Goal: Navigation & Orientation: Find specific page/section

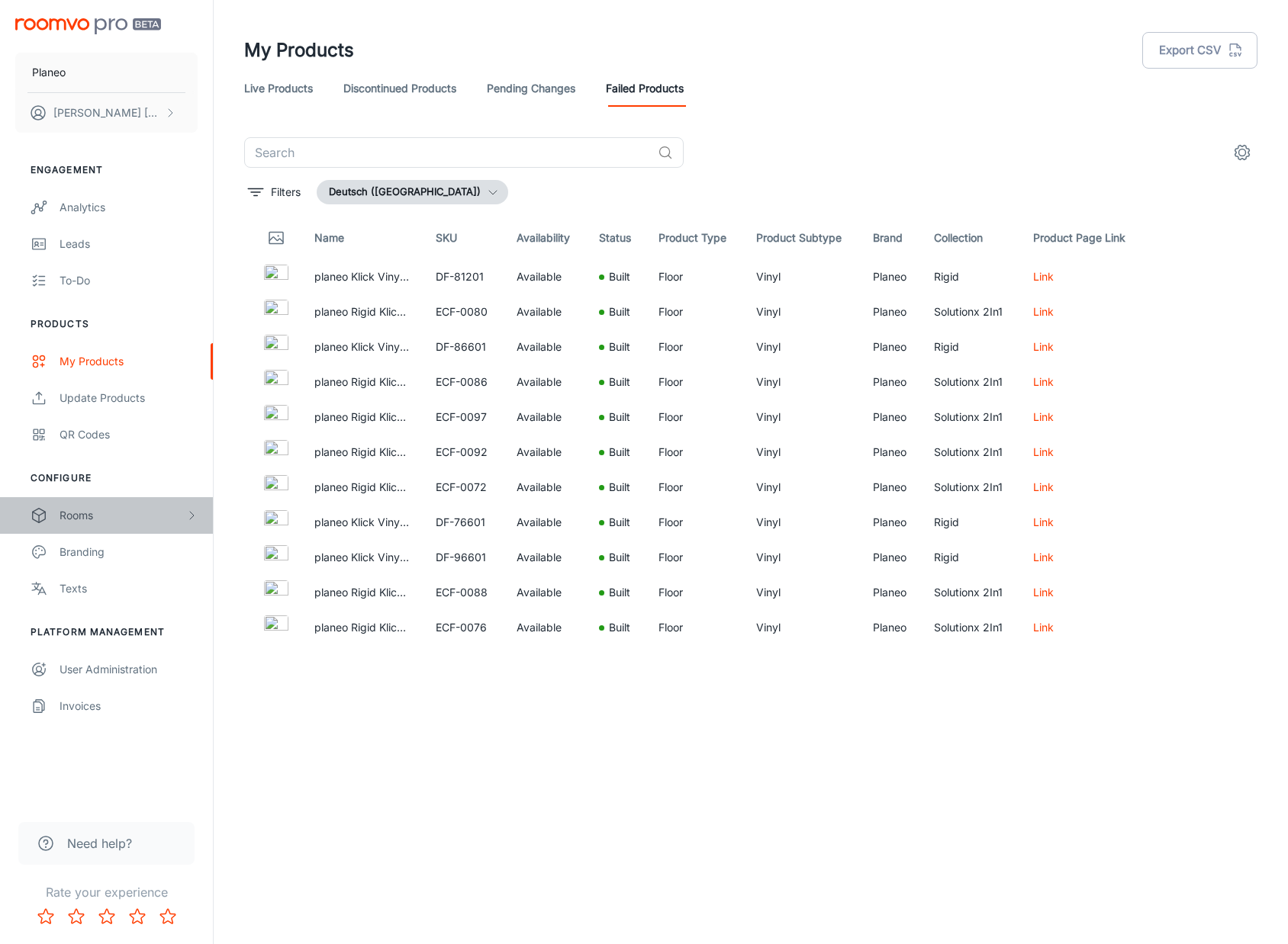
click at [94, 517] on div "Rooms" at bounding box center [122, 516] width 126 height 17
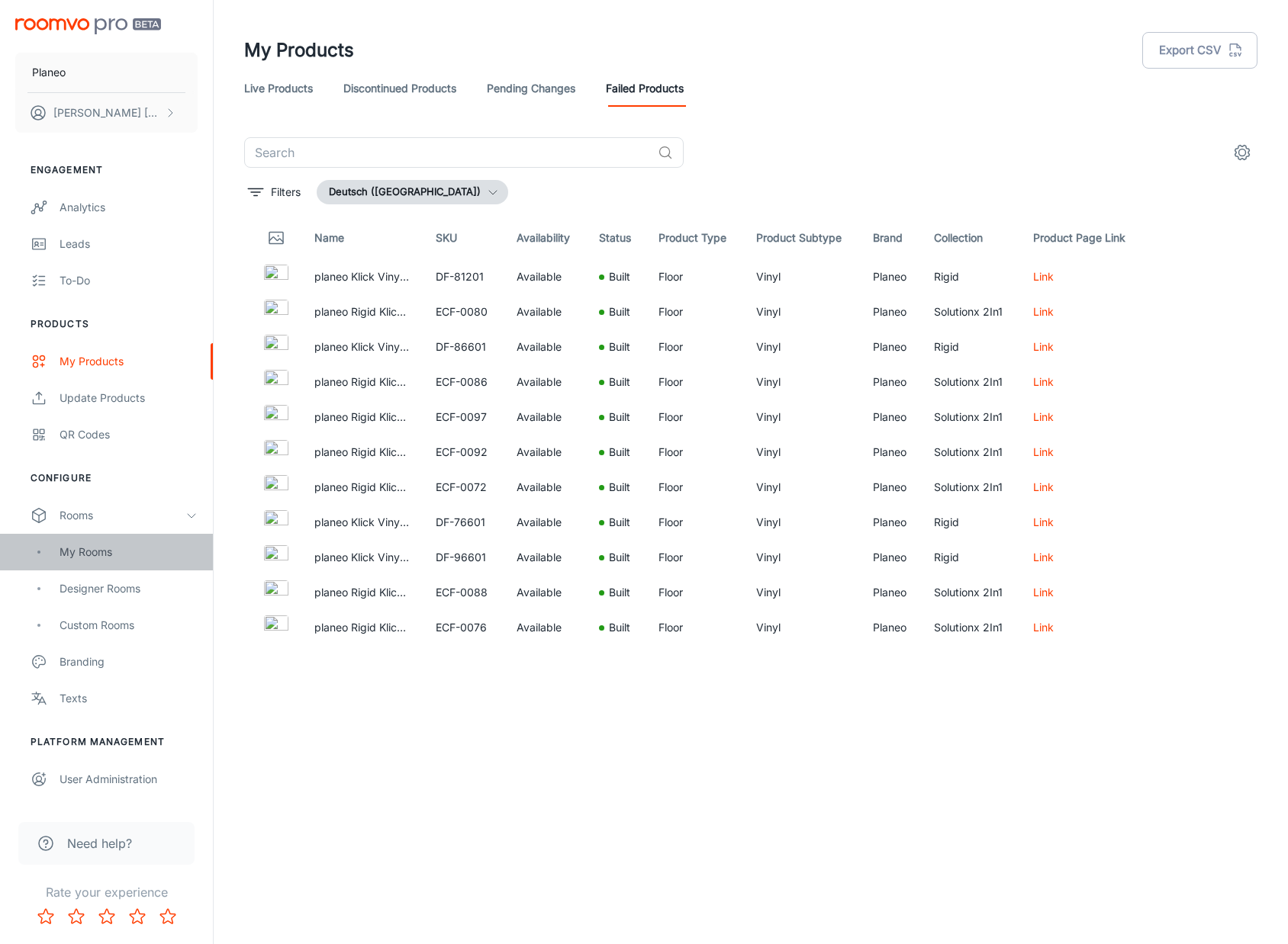
click at [96, 555] on div "My Rooms" at bounding box center [128, 553] width 138 height 17
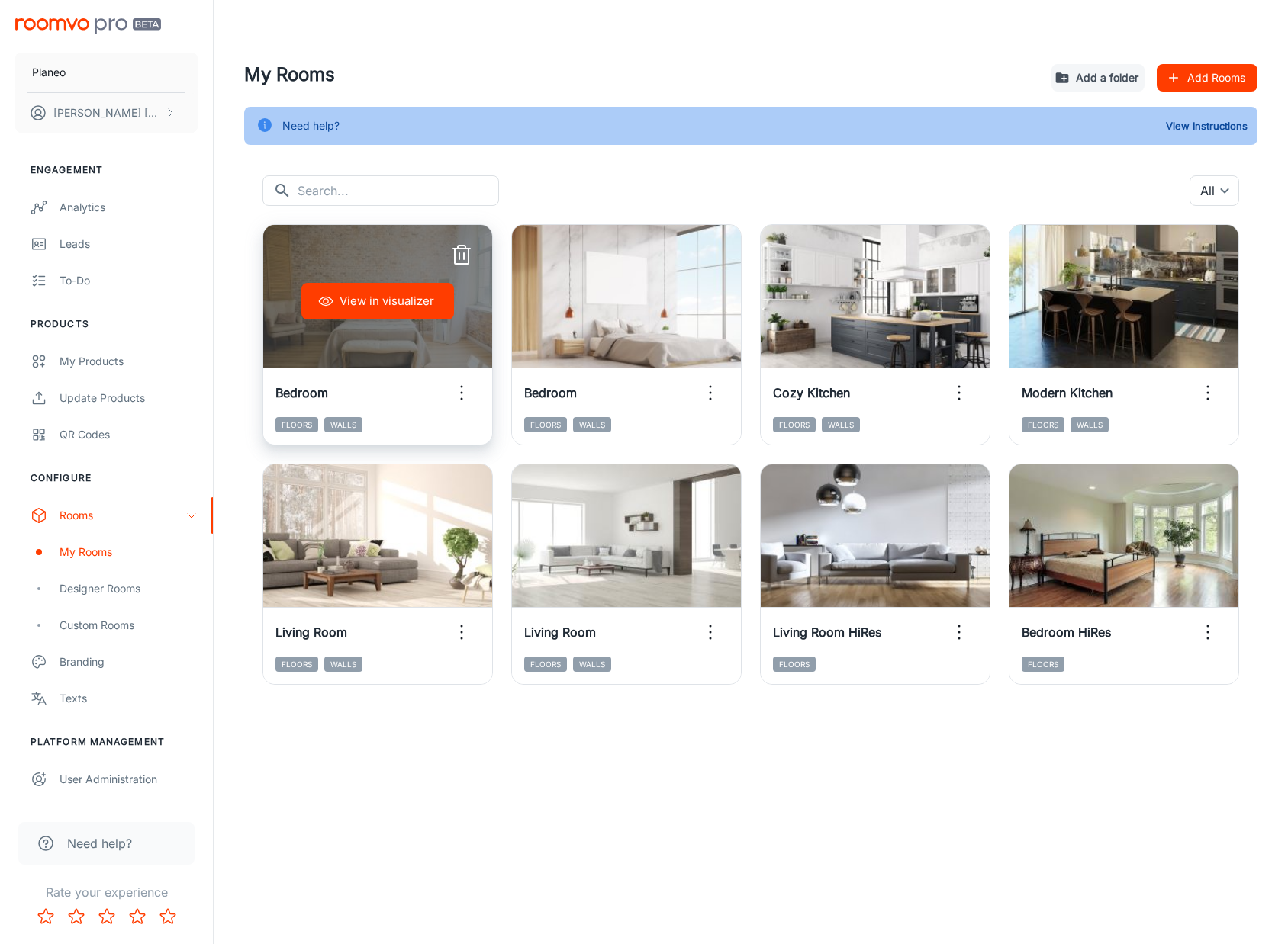
click at [464, 388] on icon "button" at bounding box center [462, 393] width 24 height 24
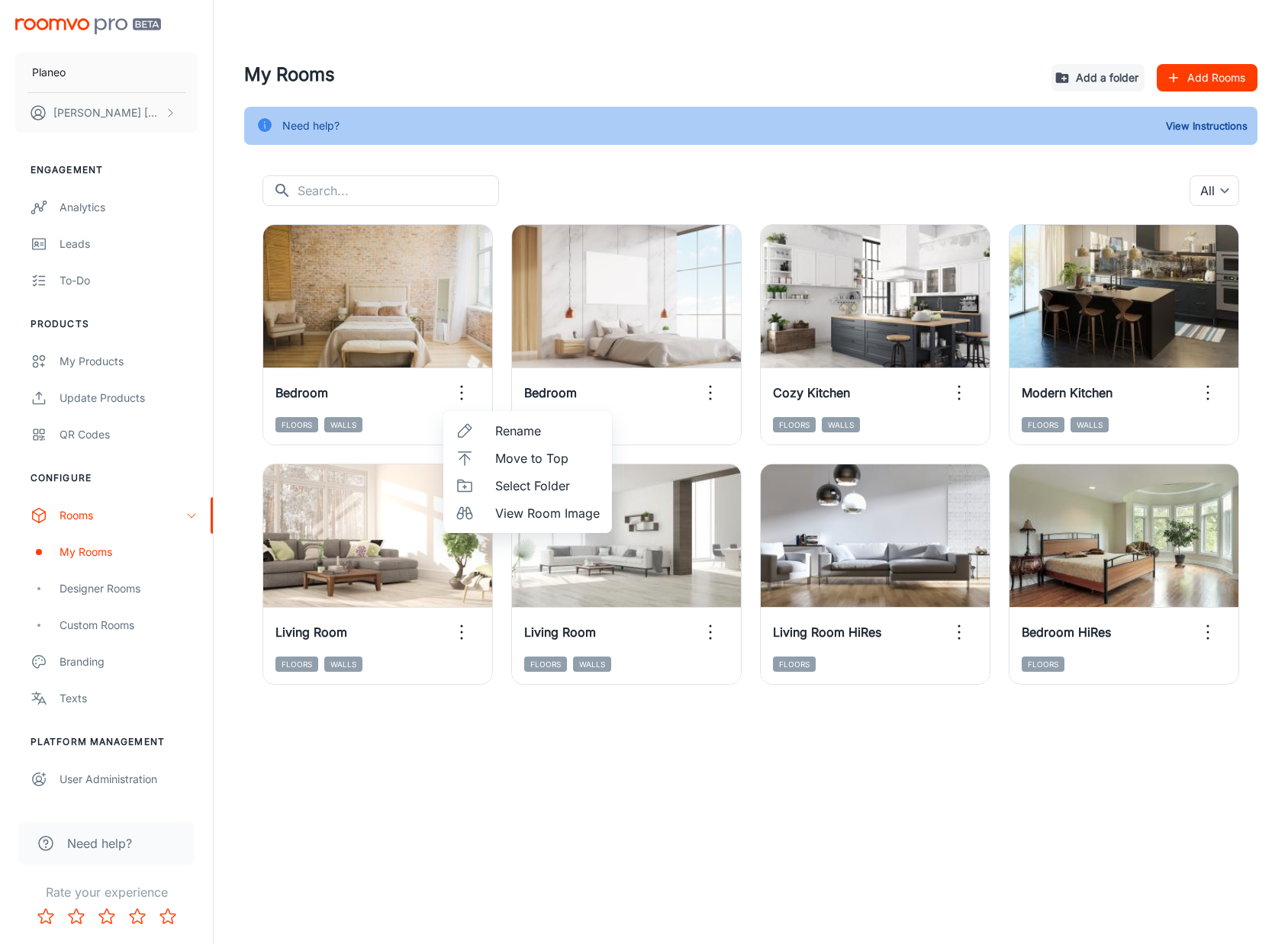
click at [451, 736] on div at bounding box center [644, 472] width 1288 height 944
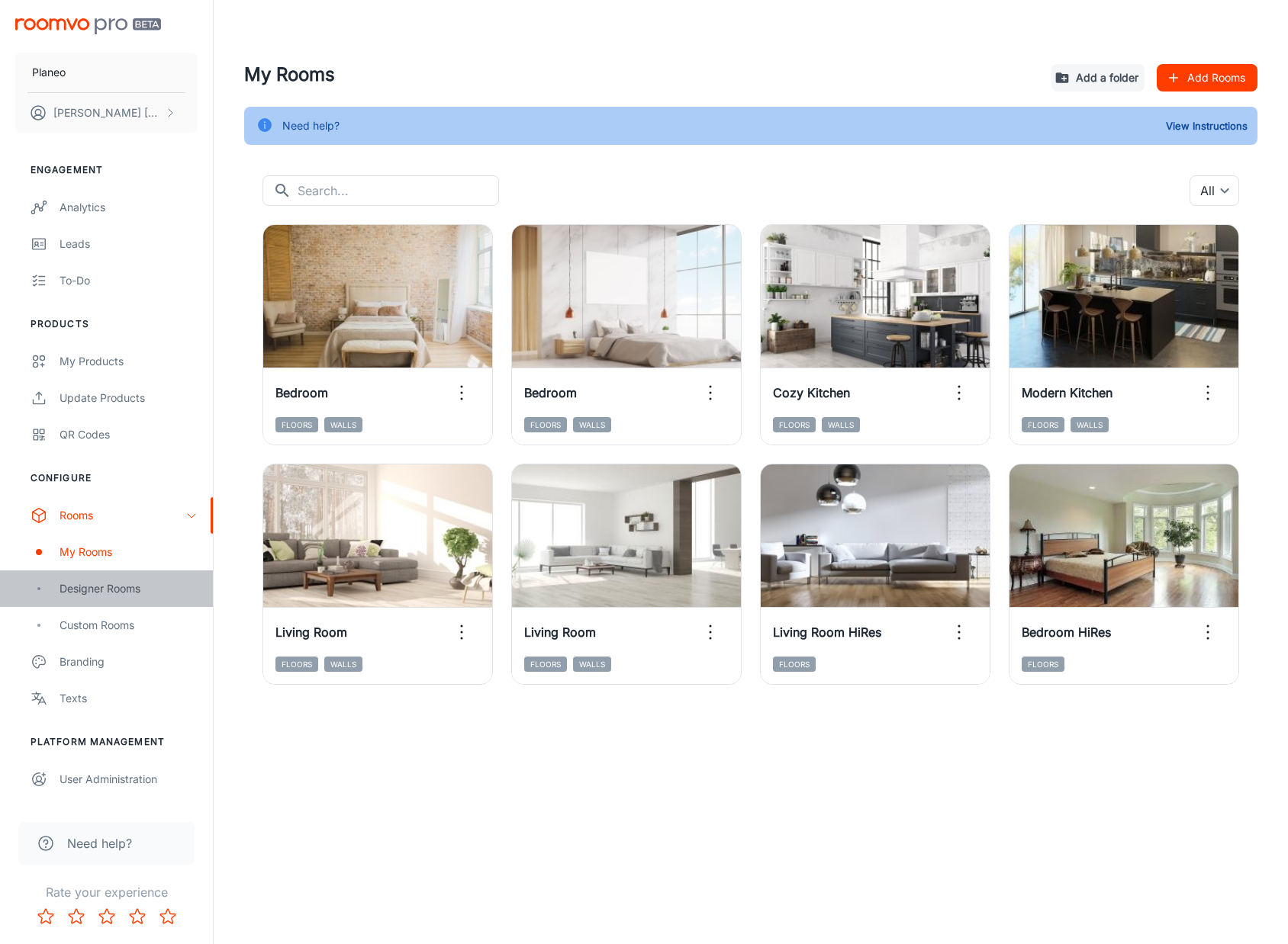
click at [98, 583] on div "Designer Rooms" at bounding box center [128, 589] width 138 height 17
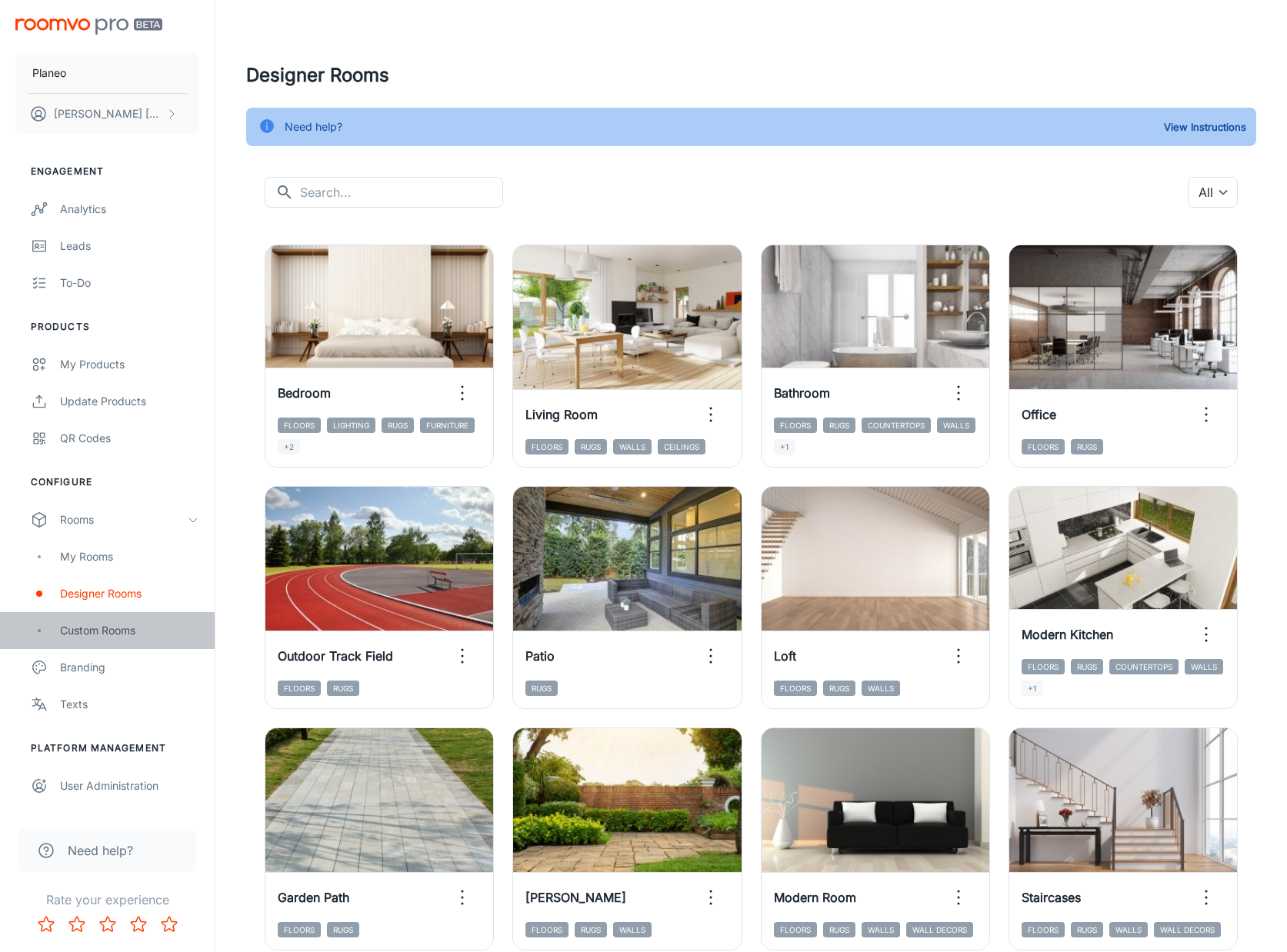
click at [120, 631] on div "Custom Rooms" at bounding box center [129, 631] width 140 height 17
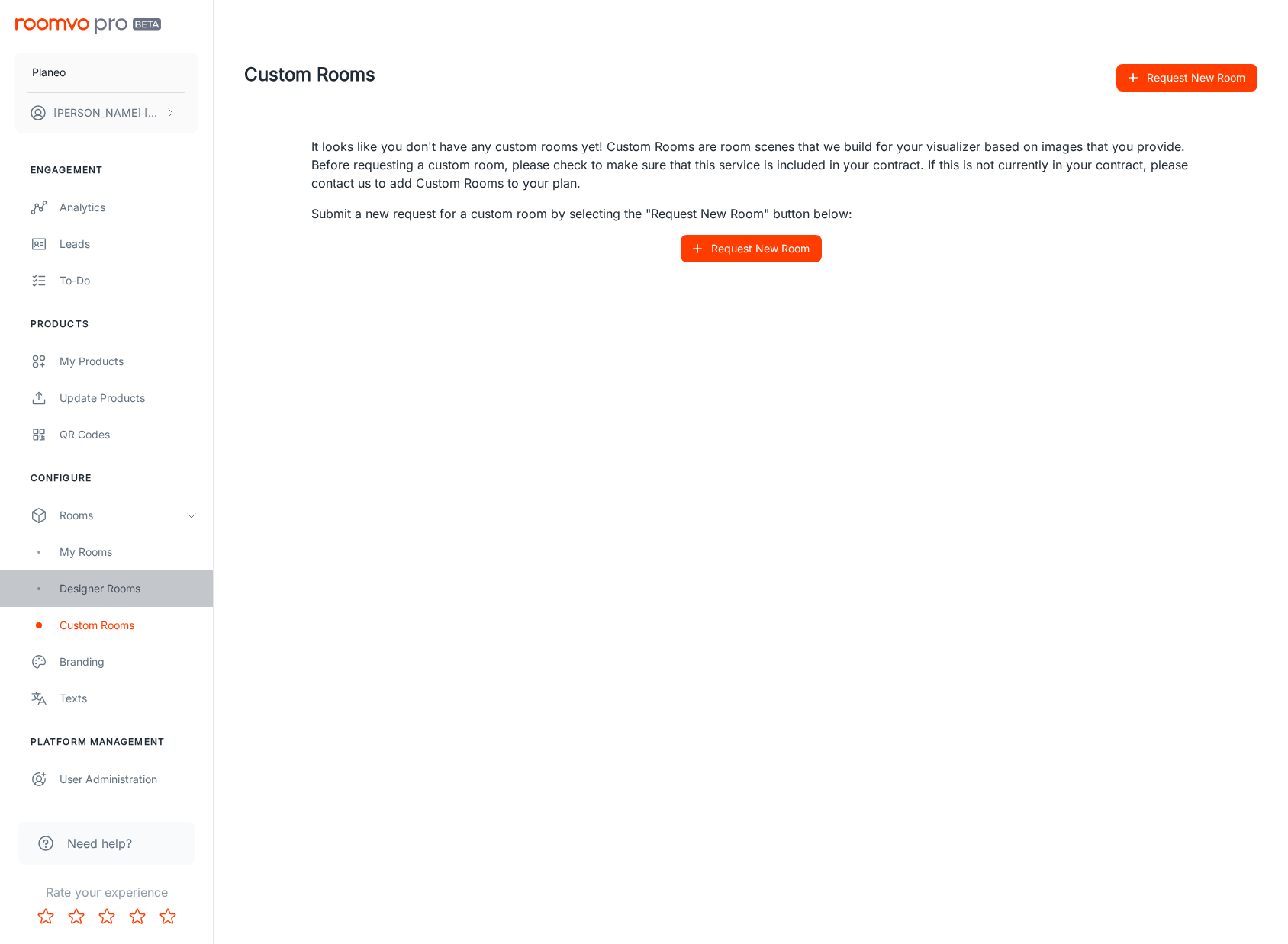
click at [141, 575] on div "Designer Rooms" at bounding box center [107, 589] width 213 height 37
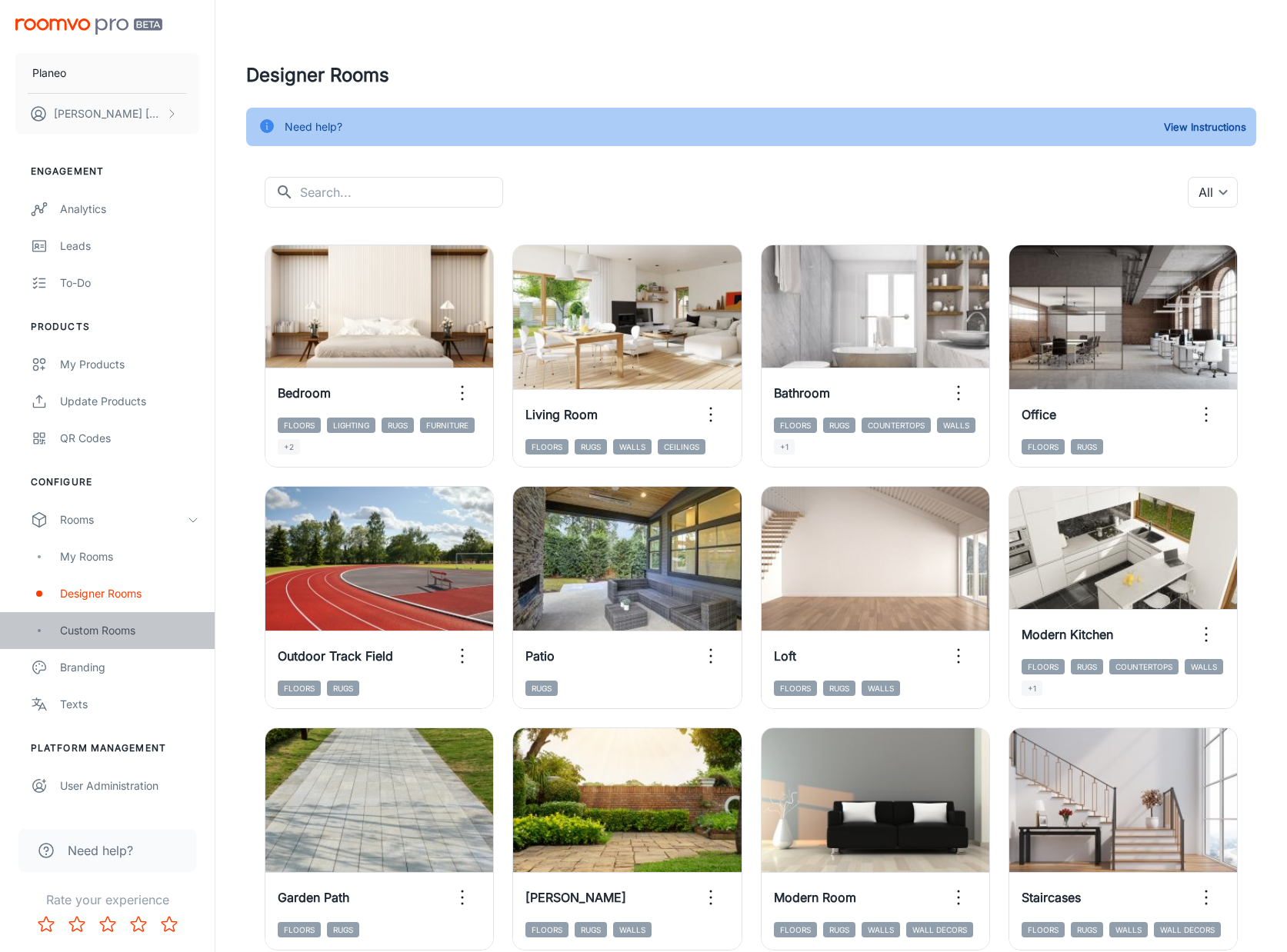
click at [92, 637] on div "Custom Rooms" at bounding box center [129, 631] width 140 height 17
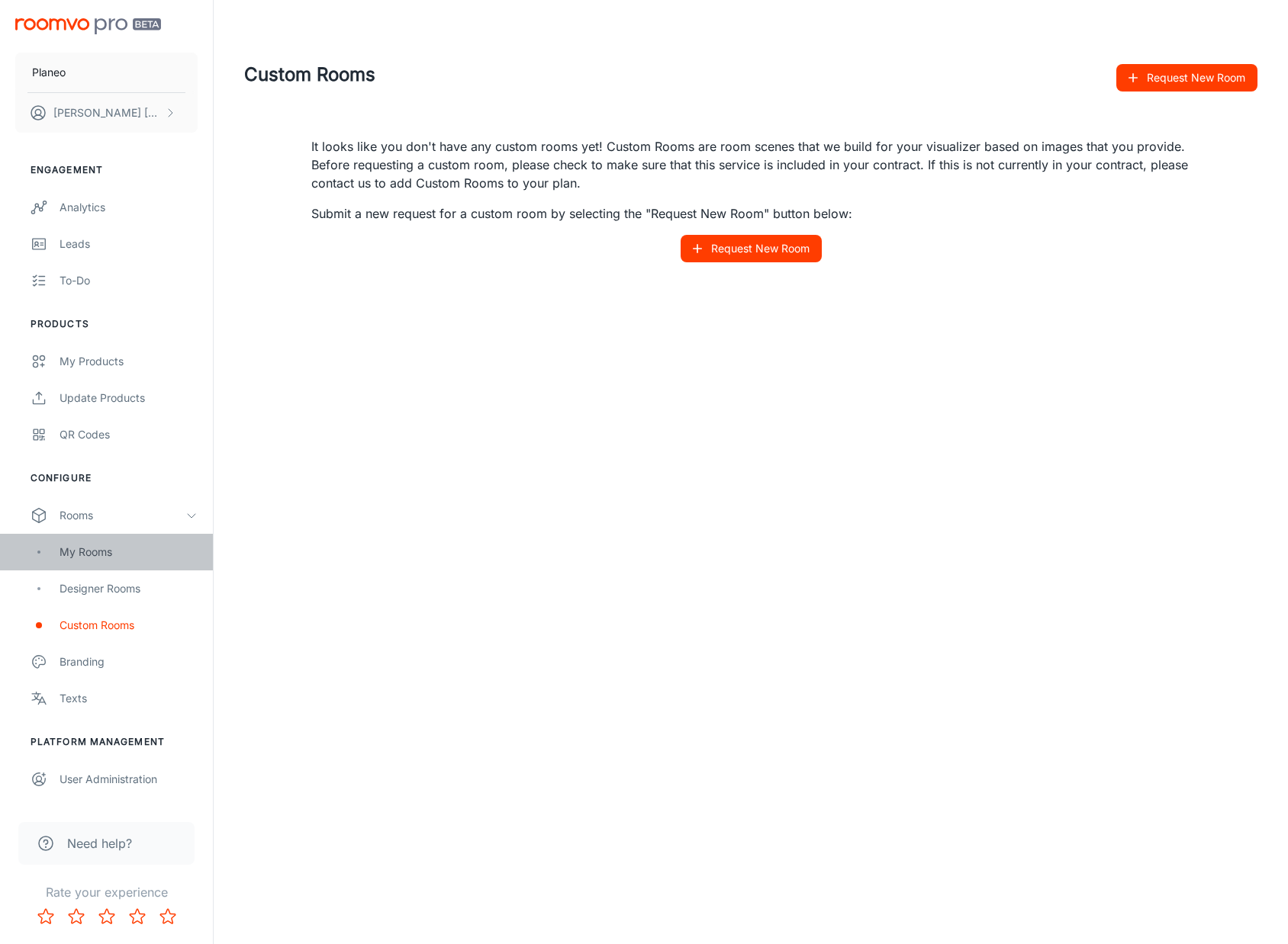
click at [108, 545] on div "My Rooms" at bounding box center [128, 553] width 138 height 17
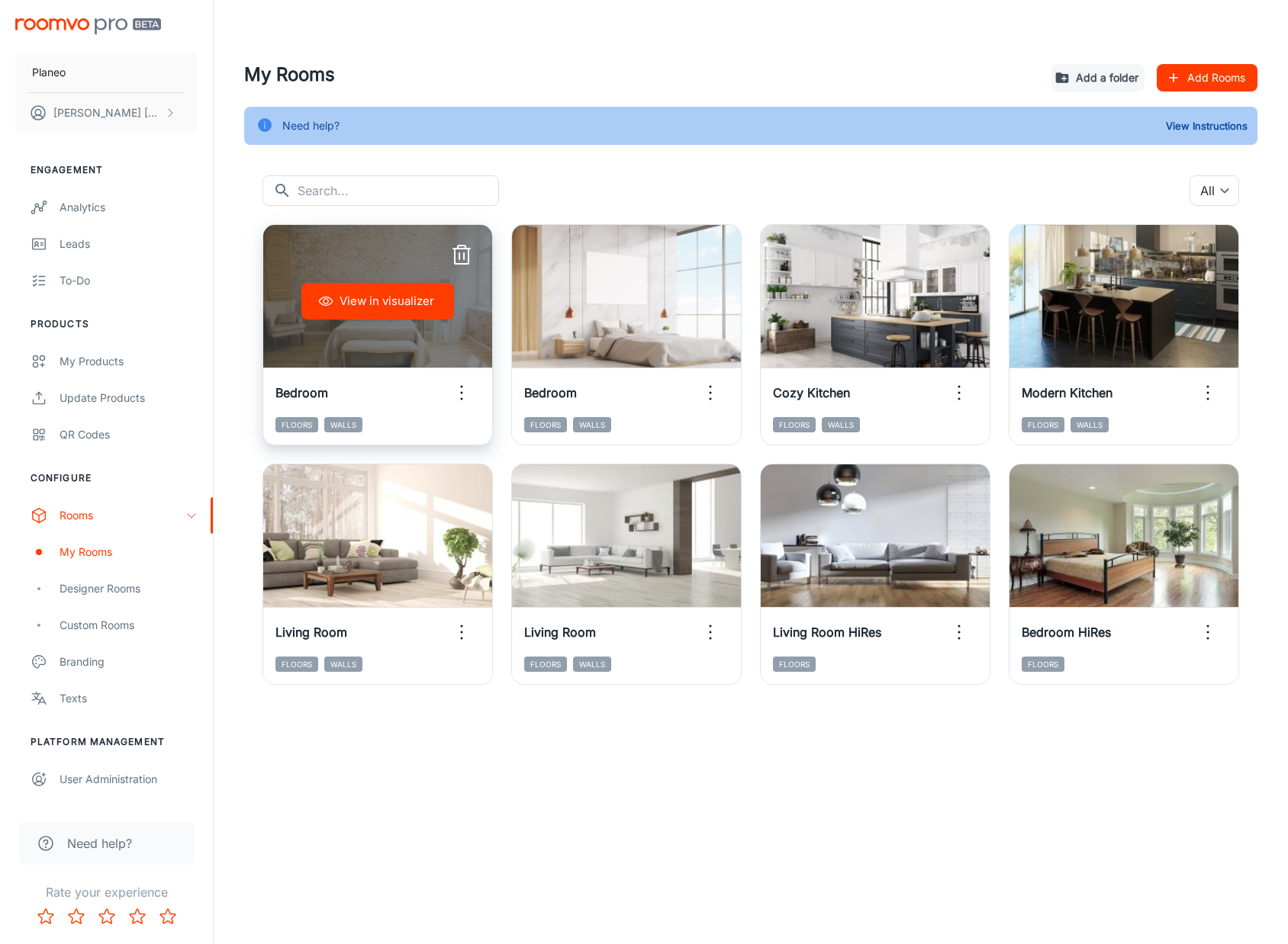
click at [459, 254] on line "button" at bounding box center [459, 256] width 0 height 6
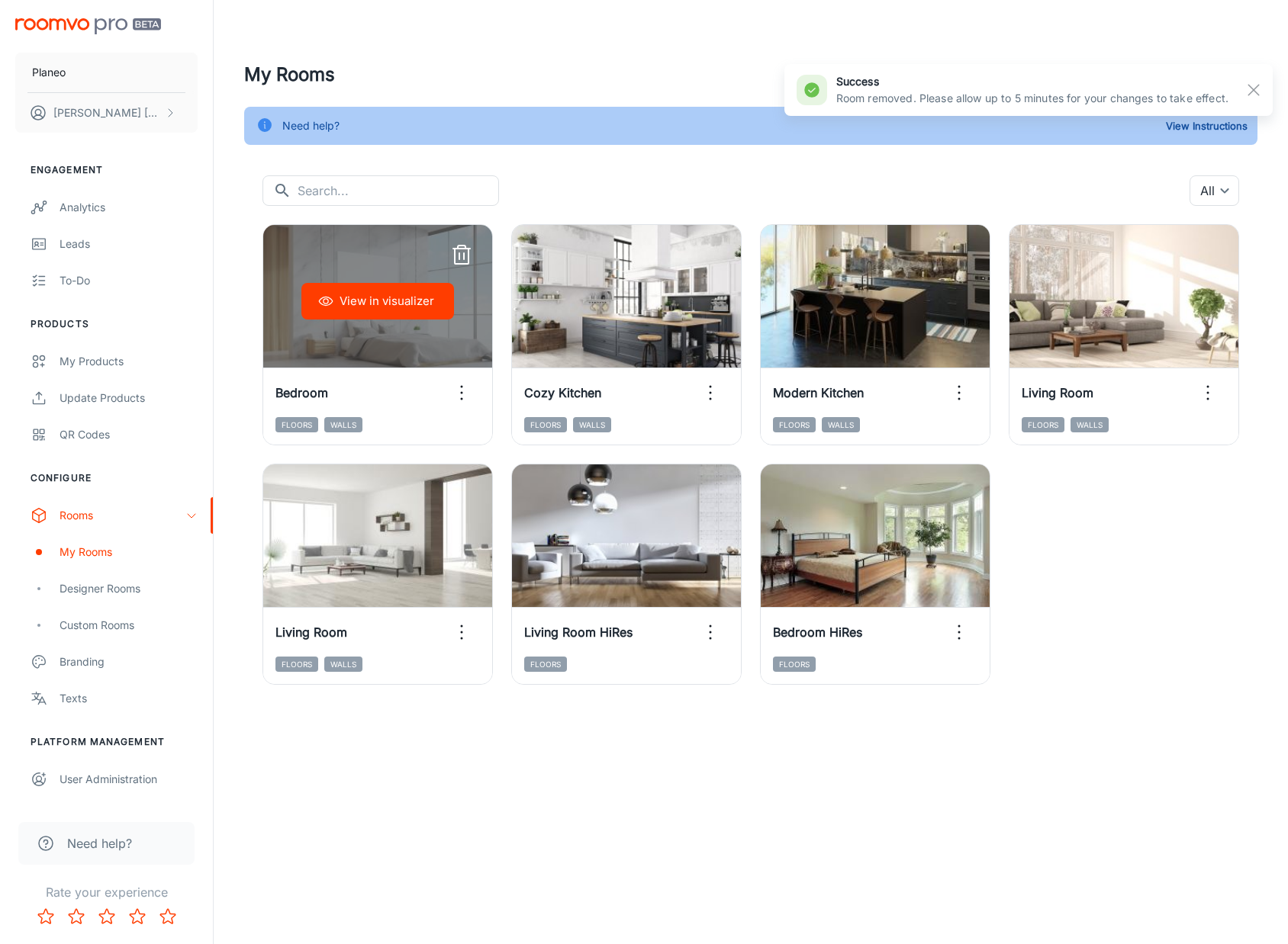
click at [459, 254] on line "button" at bounding box center [459, 256] width 0 height 6
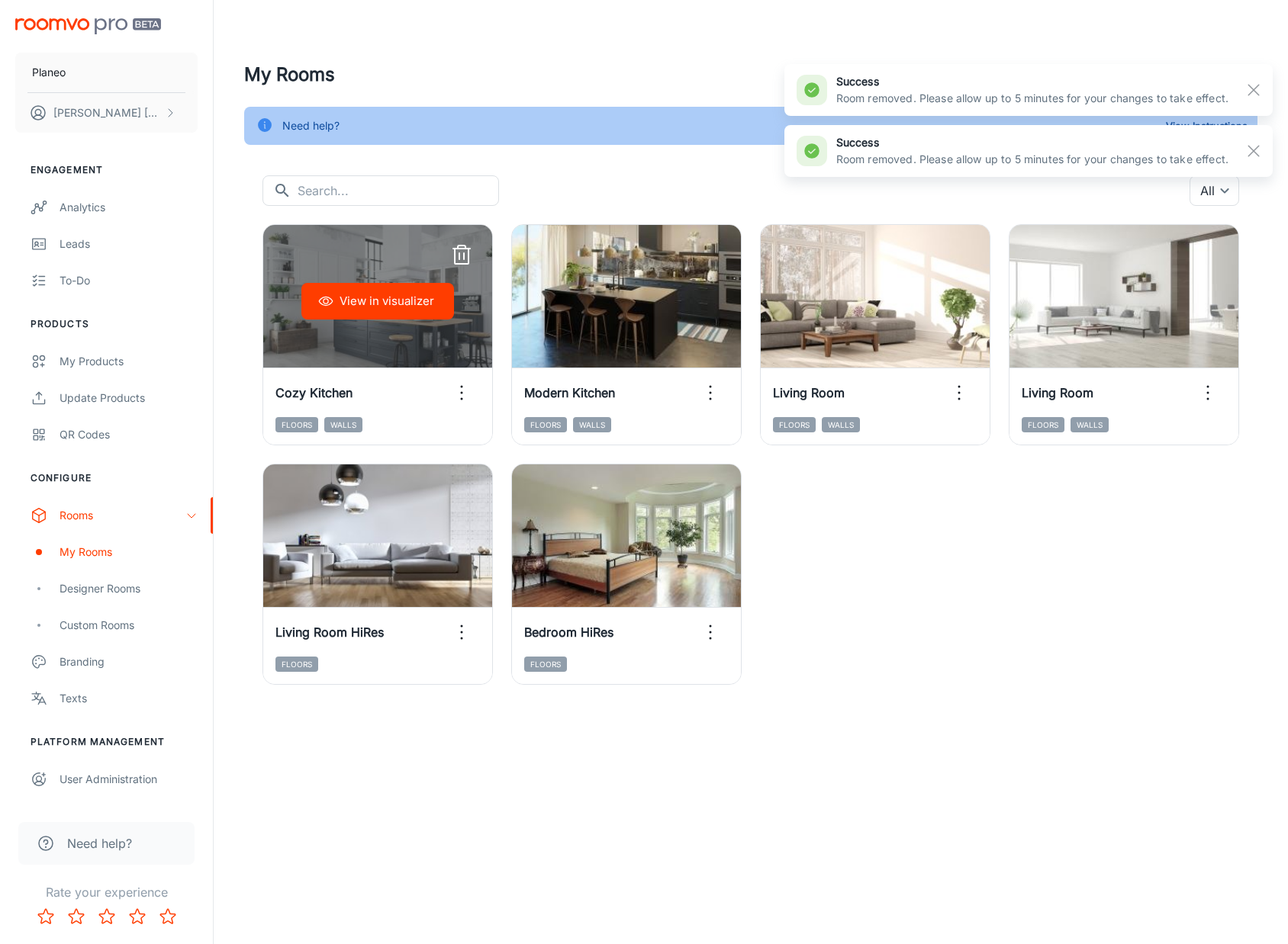
click at [459, 254] on line "button" at bounding box center [459, 256] width 0 height 6
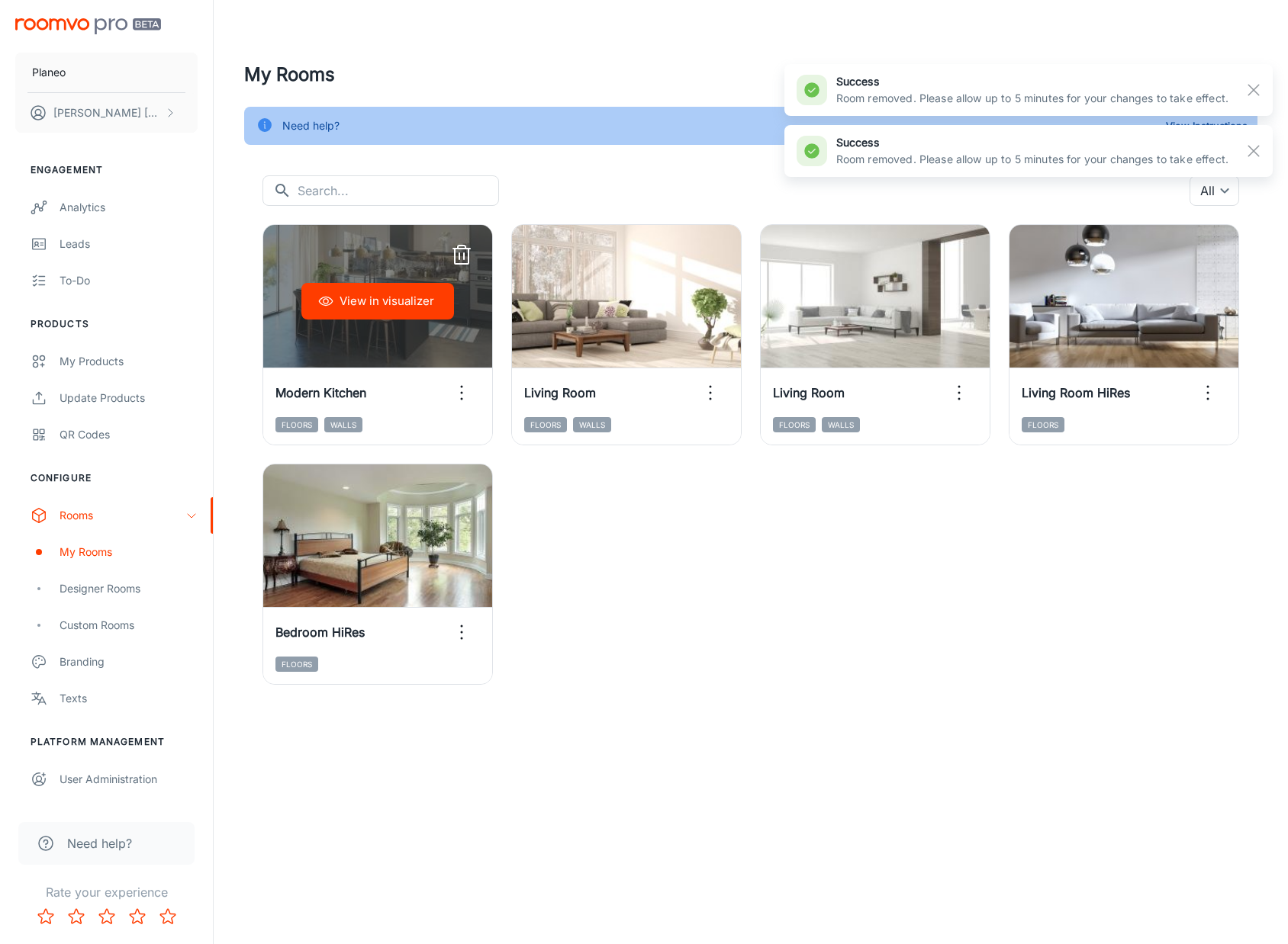
click at [459, 254] on line "button" at bounding box center [459, 256] width 0 height 6
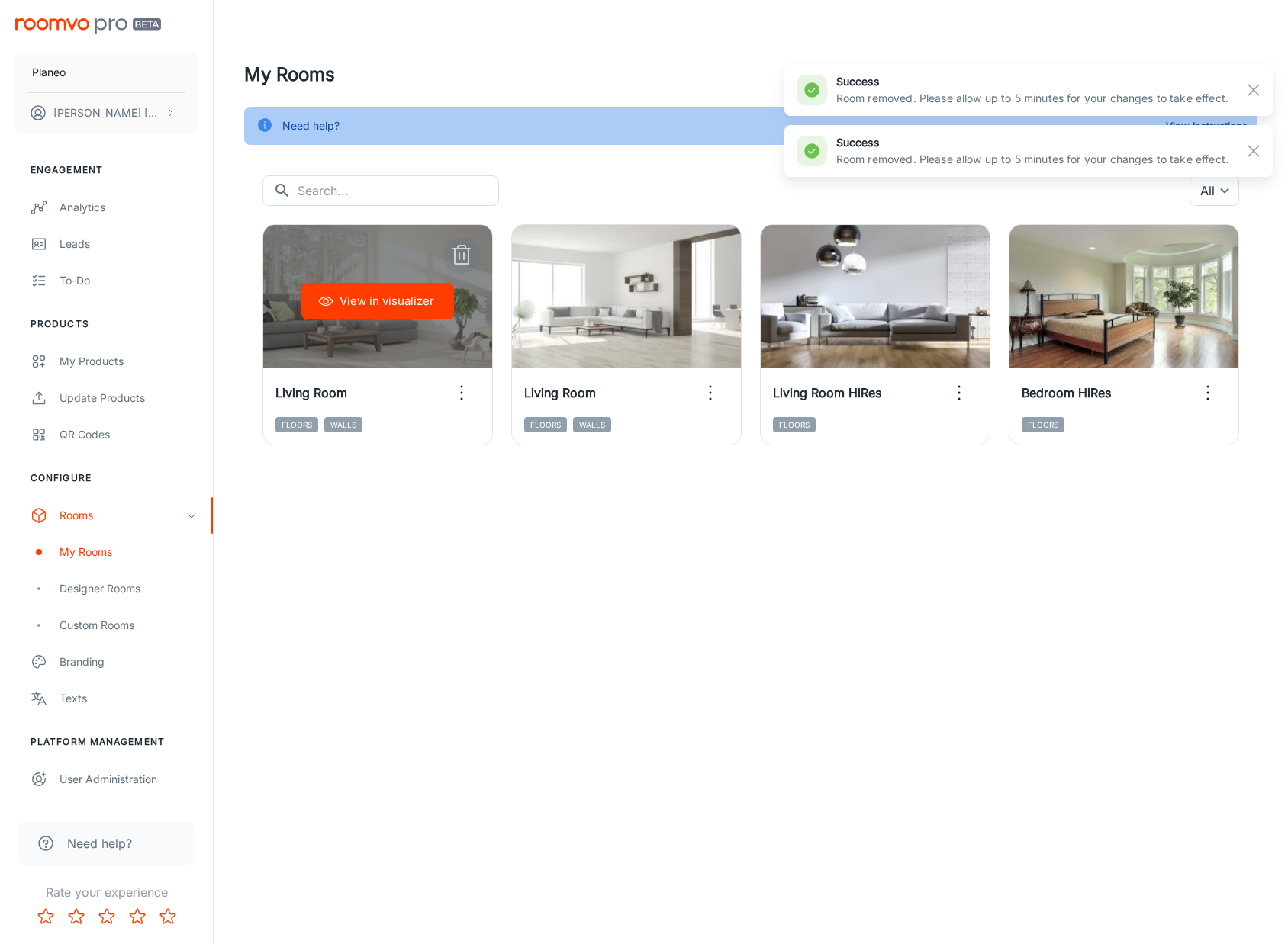
click at [459, 254] on line "button" at bounding box center [459, 256] width 0 height 6
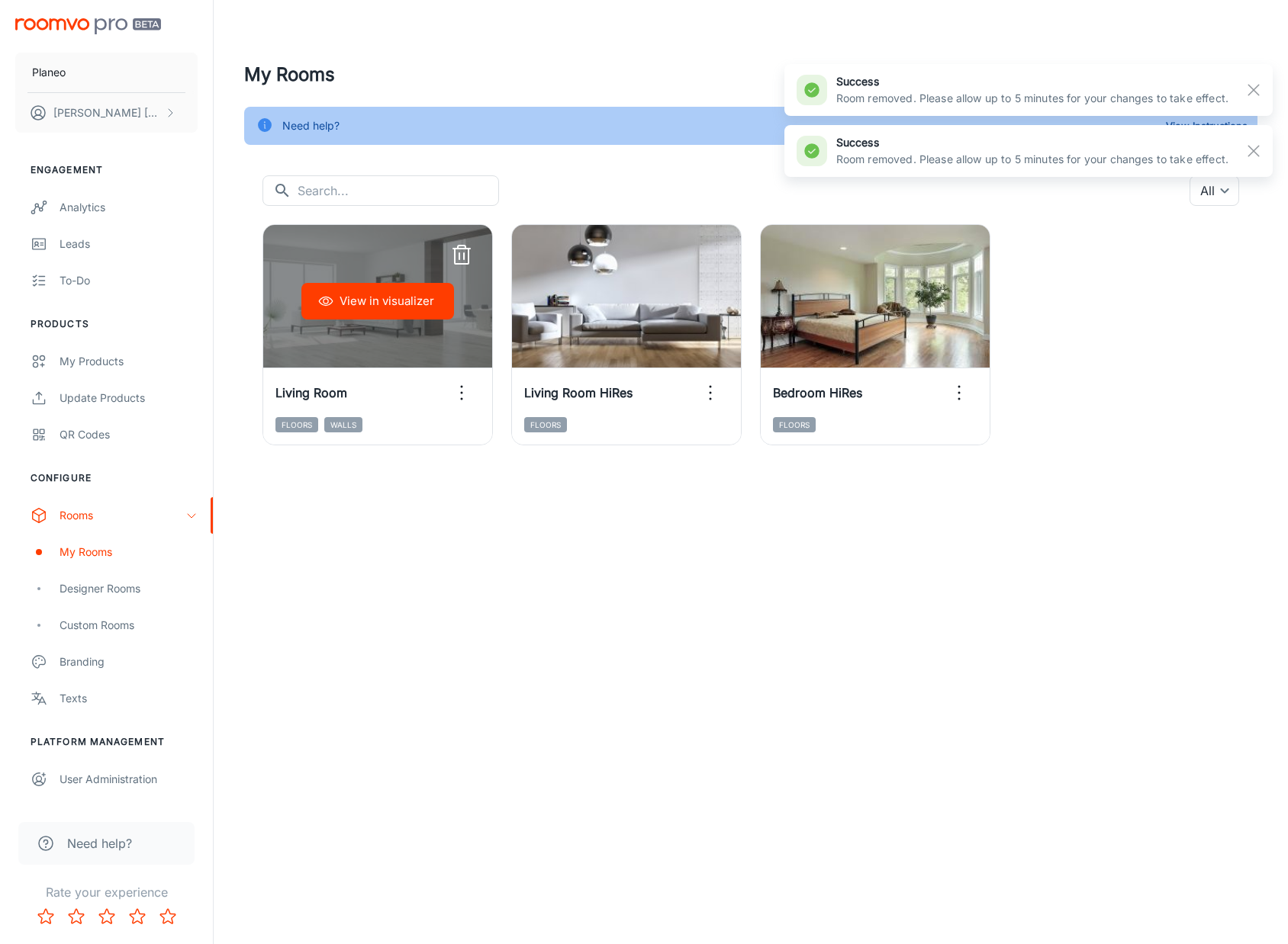
click at [459, 254] on line "button" at bounding box center [459, 256] width 0 height 6
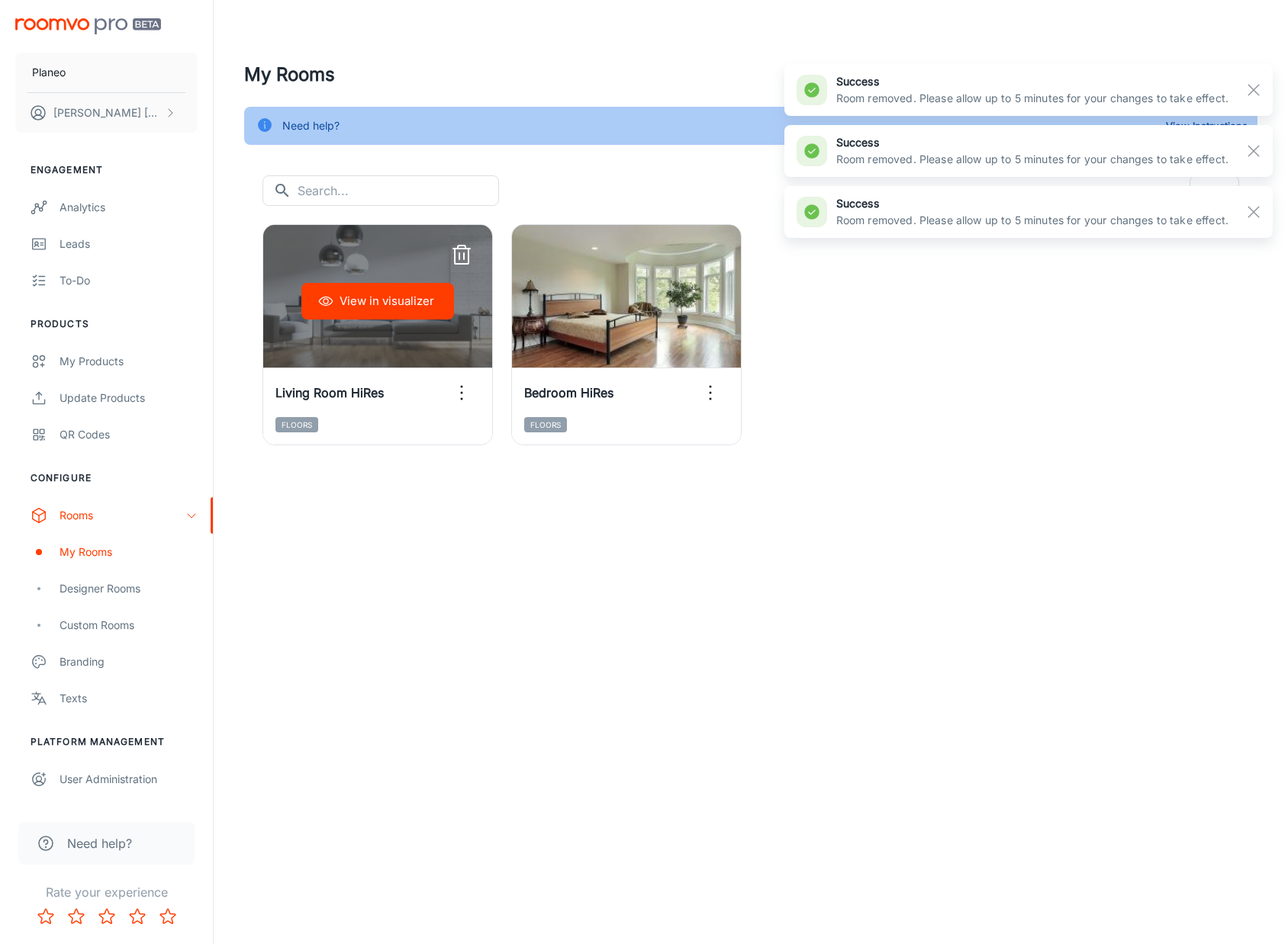
click at [459, 254] on line "button" at bounding box center [459, 256] width 0 height 6
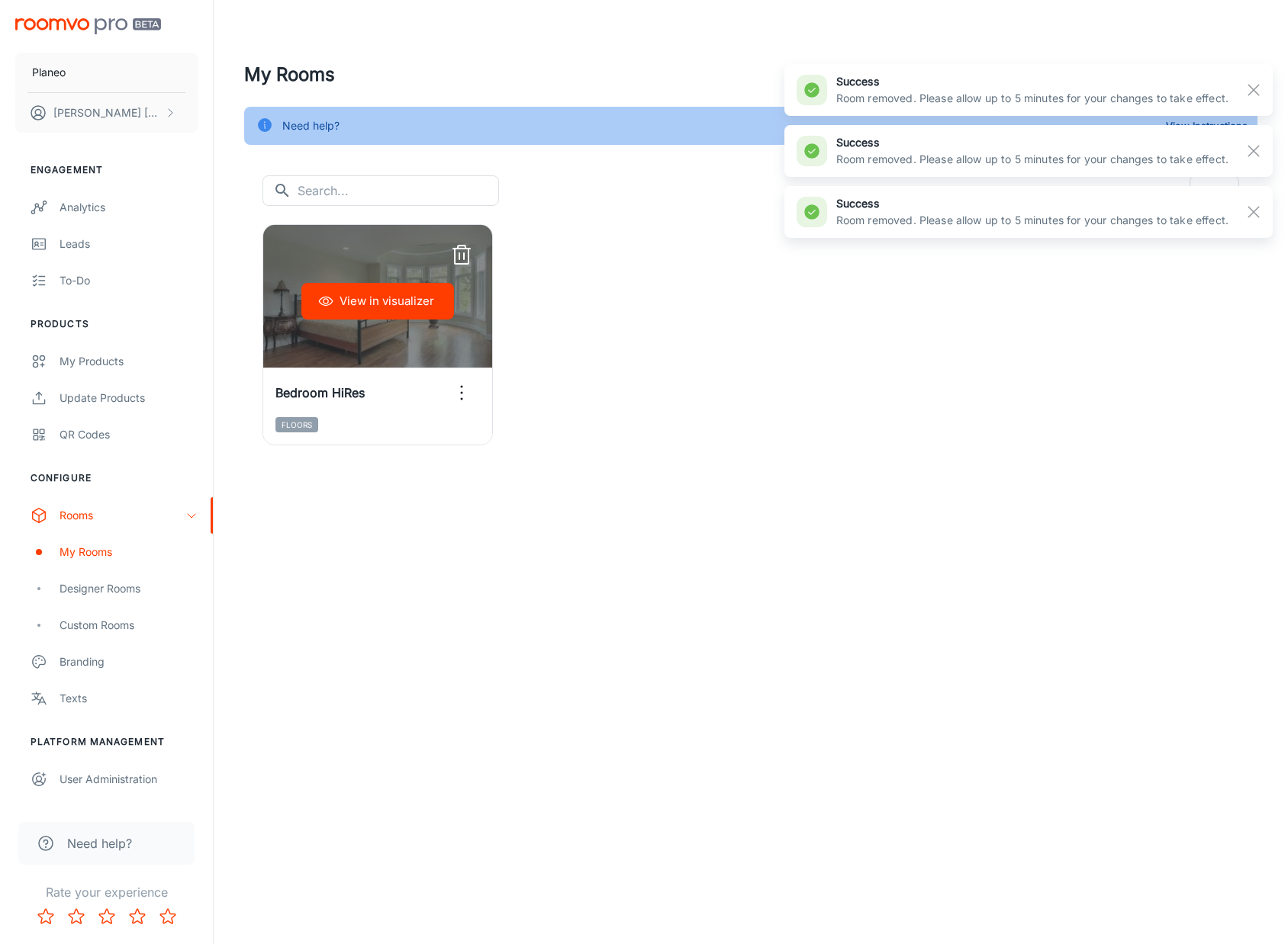
click at [459, 254] on line "button" at bounding box center [459, 256] width 0 height 6
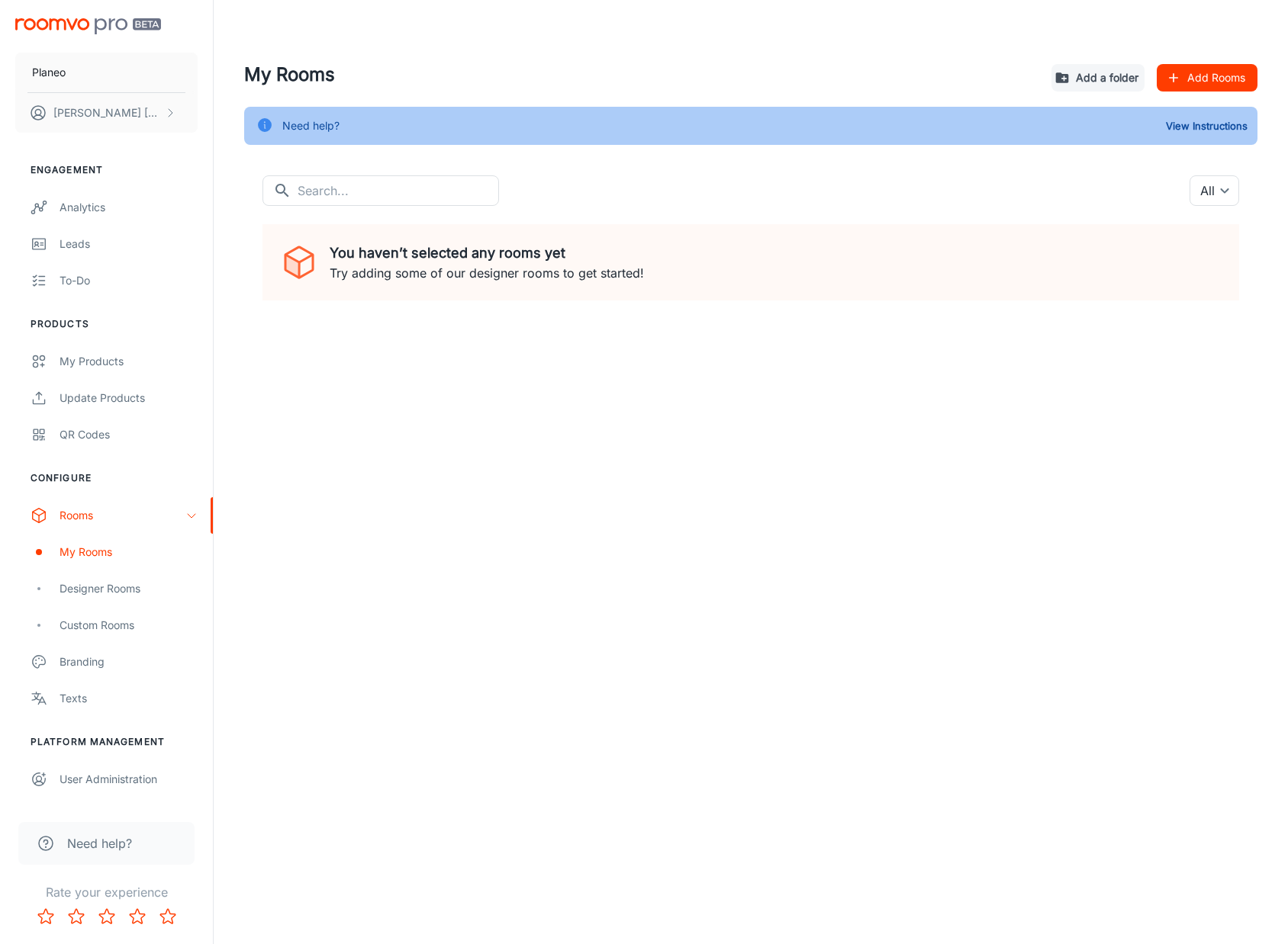
click at [512, 363] on div "My Rooms Add a folder Add Rooms Need help? View Instructions ​ ​ All ​ You have…" at bounding box center [750, 204] width 1074 height 408
click at [59, 354] on div "My Products" at bounding box center [128, 362] width 138 height 17
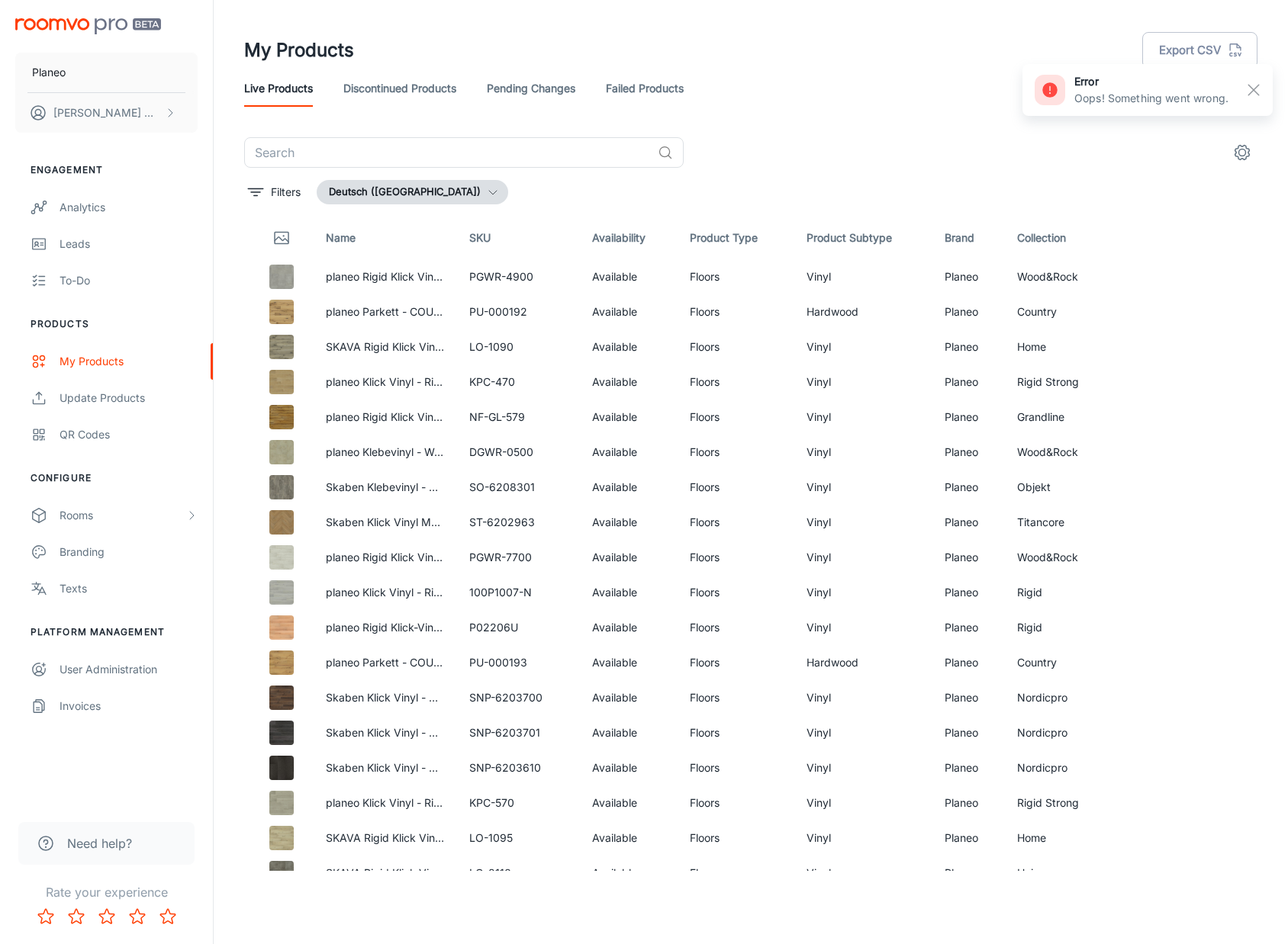
click at [664, 86] on link "Failed Products" at bounding box center [645, 89] width 78 height 37
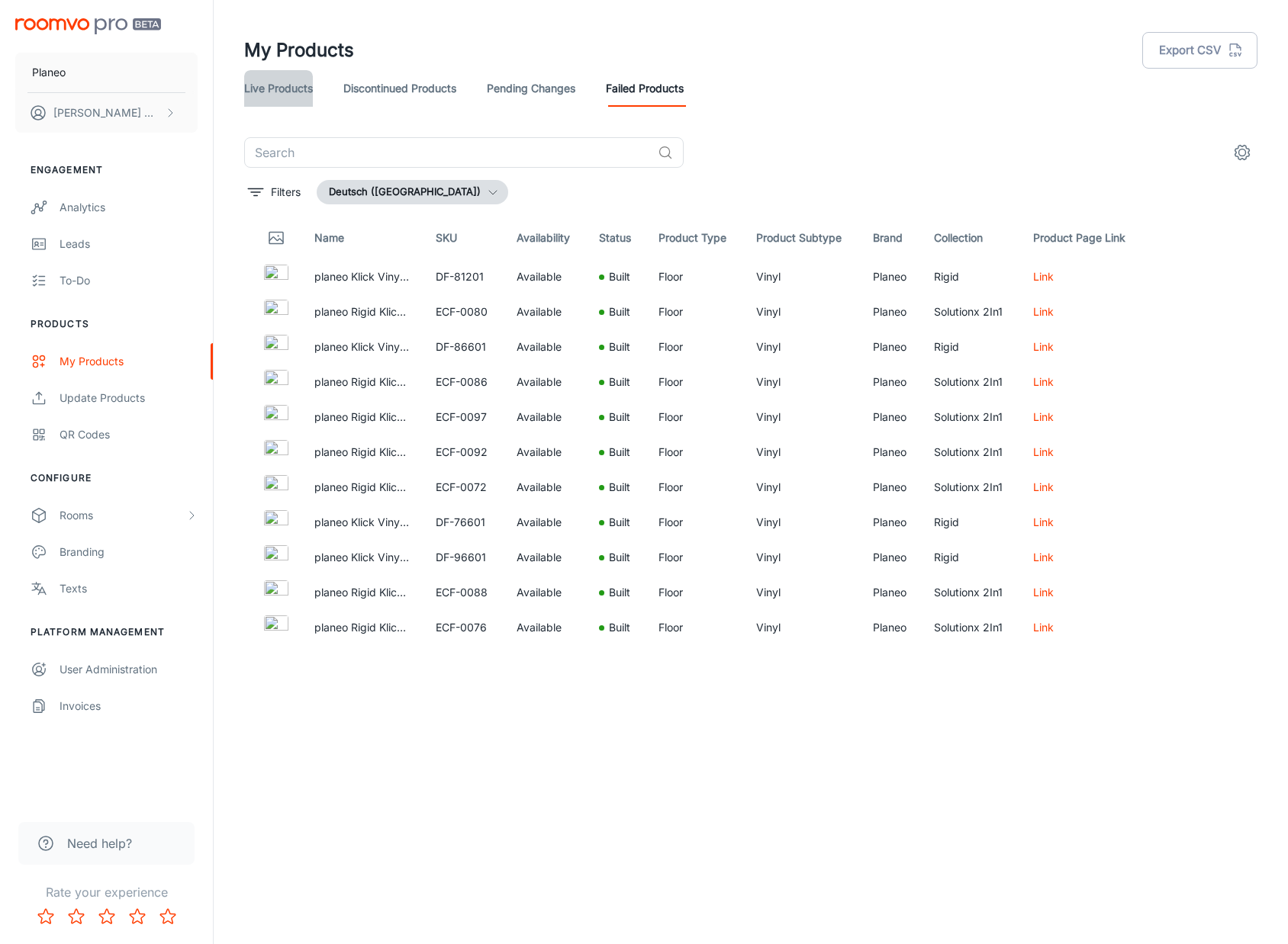
click at [269, 85] on link "Live Products" at bounding box center [279, 89] width 69 height 37
